Goal: Communication & Community: Answer question/provide support

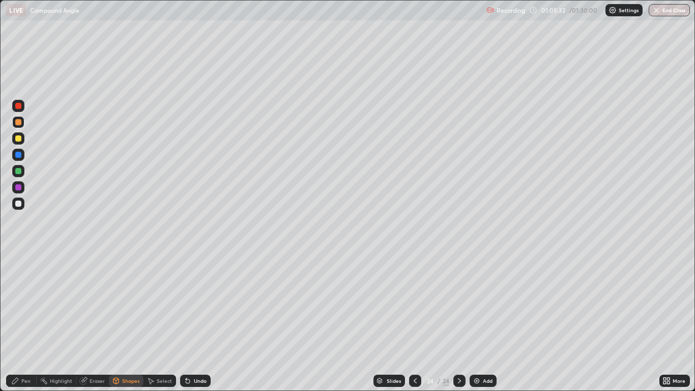
scroll to position [391, 695]
click at [19, 136] on div at bounding box center [18, 138] width 6 height 6
click at [195, 381] on div "Undo" at bounding box center [200, 380] width 13 height 5
click at [26, 376] on div "Pen" at bounding box center [21, 381] width 31 height 12
click at [18, 106] on div at bounding box center [18, 106] width 6 height 6
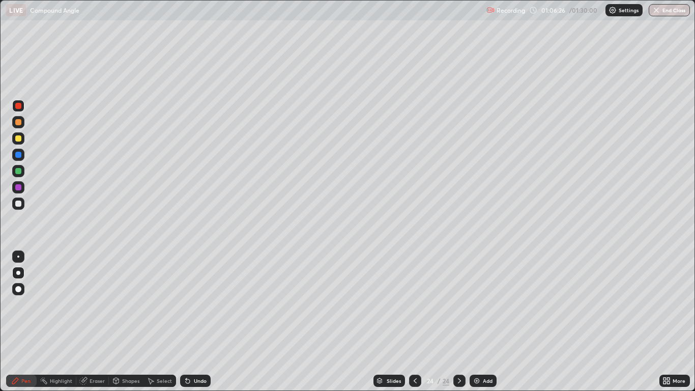
click at [19, 138] on div at bounding box center [18, 138] width 6 height 6
click at [19, 188] on div at bounding box center [18, 187] width 6 height 6
click at [24, 204] on div at bounding box center [18, 204] width 12 height 12
click at [202, 383] on div "Undo" at bounding box center [200, 380] width 13 height 5
click at [201, 381] on div "Undo" at bounding box center [200, 380] width 13 height 5
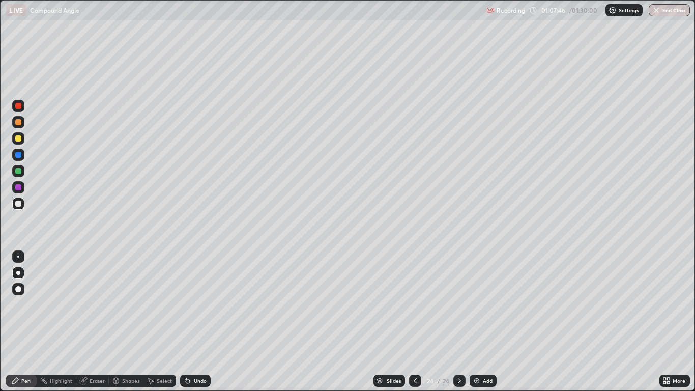
click at [198, 379] on div "Undo" at bounding box center [200, 380] width 13 height 5
click at [195, 383] on div "Undo" at bounding box center [200, 380] width 13 height 5
click at [194, 381] on div "Undo" at bounding box center [200, 380] width 13 height 5
click at [674, 8] on button "End Class" at bounding box center [669, 10] width 41 height 12
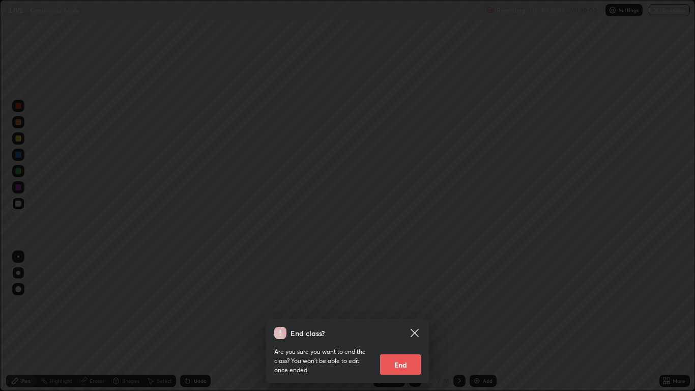
click at [405, 360] on button "End" at bounding box center [400, 364] width 41 height 20
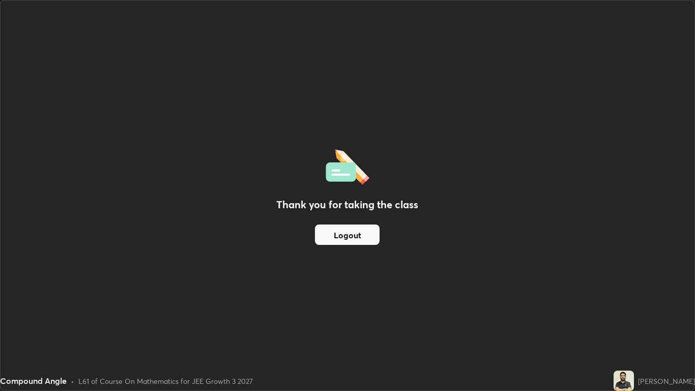
click at [399, 363] on div "Thank you for taking the class Logout" at bounding box center [348, 196] width 694 height 390
click at [354, 244] on button "Logout" at bounding box center [347, 235] width 65 height 20
click at [353, 240] on button "Logout" at bounding box center [347, 235] width 65 height 20
click at [354, 231] on button "Logout" at bounding box center [347, 235] width 65 height 20
click at [351, 229] on button "Logout" at bounding box center [347, 235] width 65 height 20
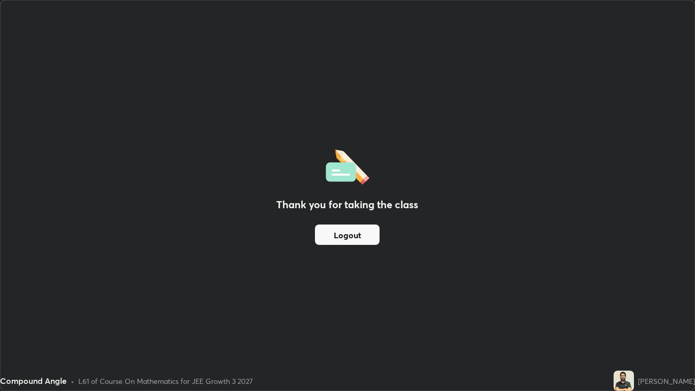
click at [351, 239] on button "Logout" at bounding box center [347, 235] width 65 height 20
